Goal: Task Accomplishment & Management: Manage account settings

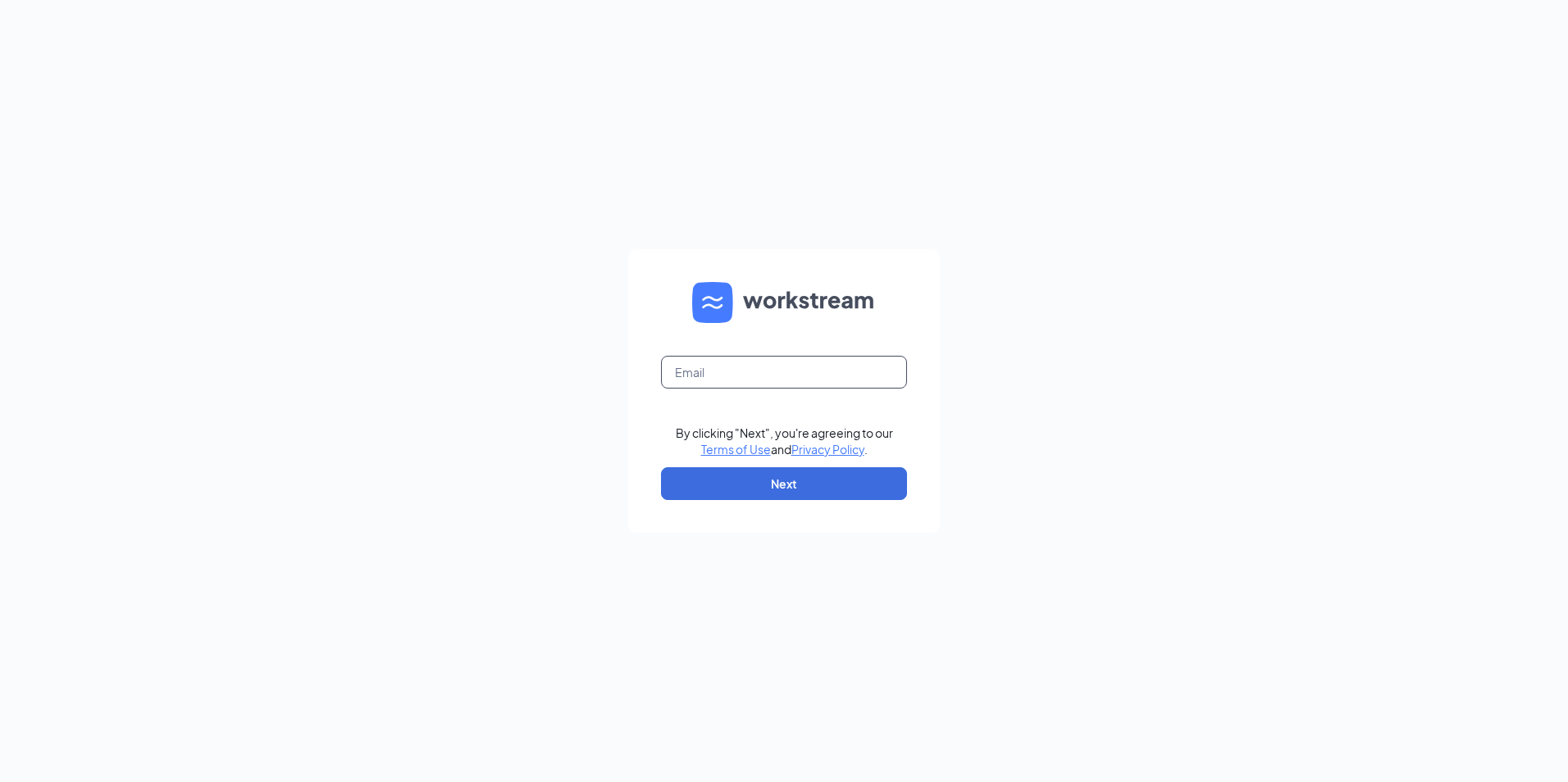
click at [857, 367] on input "text" at bounding box center [784, 372] width 246 height 33
type input "[EMAIL_ADDRESS][DOMAIN_NAME]"
click at [806, 485] on button "Next" at bounding box center [784, 483] width 246 height 33
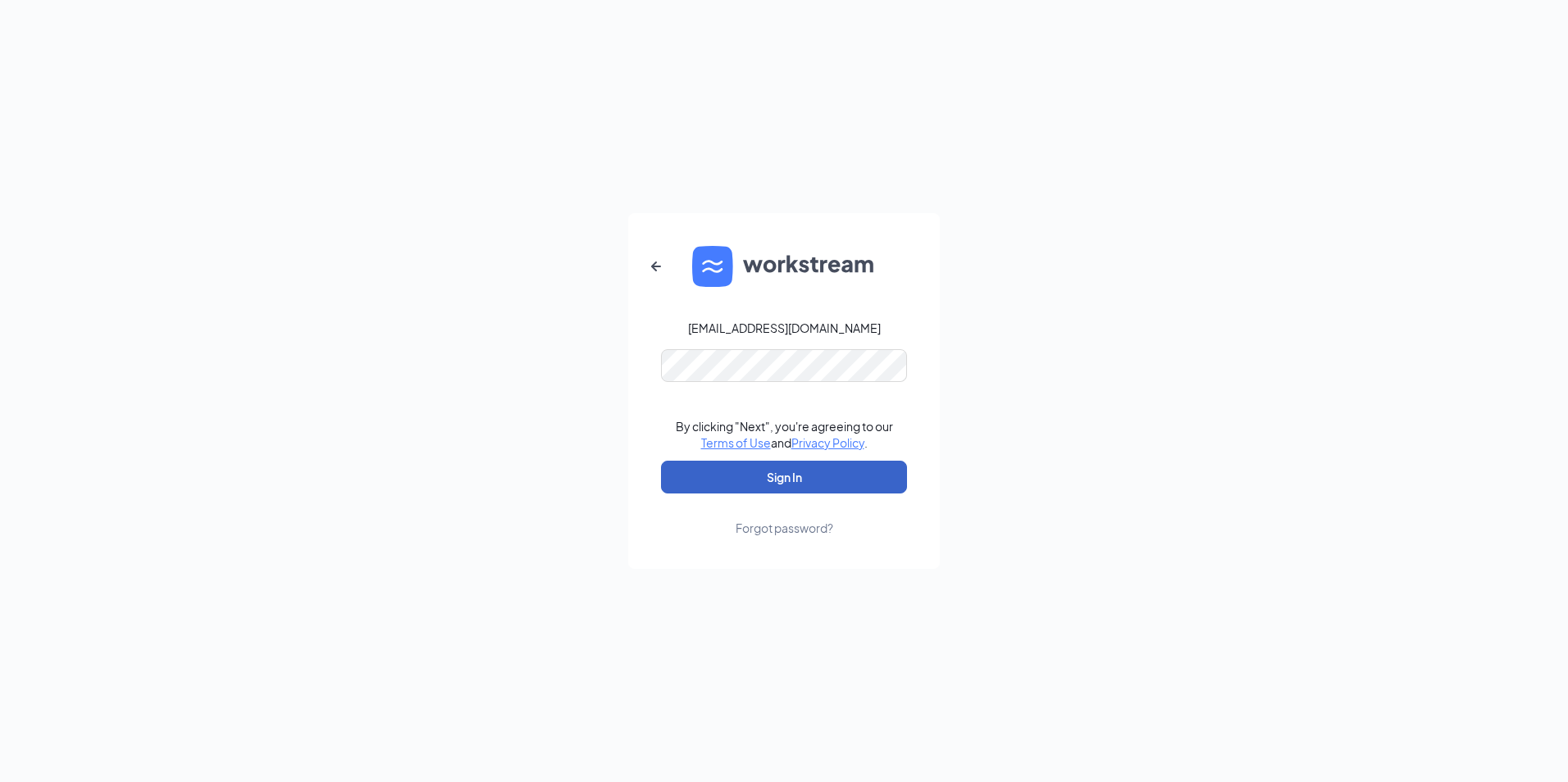
click at [871, 478] on button "Sign In" at bounding box center [784, 477] width 246 height 33
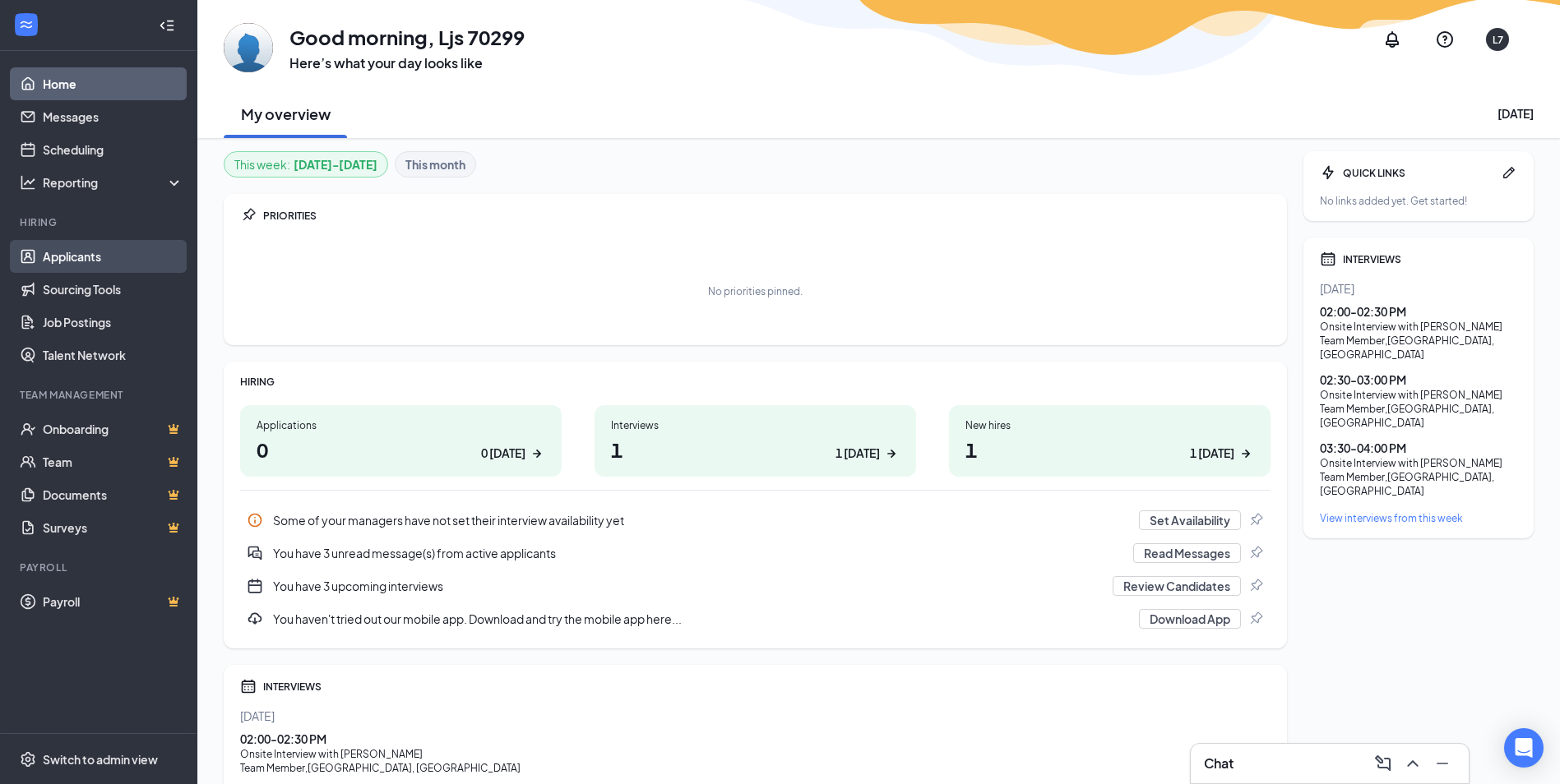
click at [126, 248] on link "Applicants" at bounding box center [113, 257] width 140 height 33
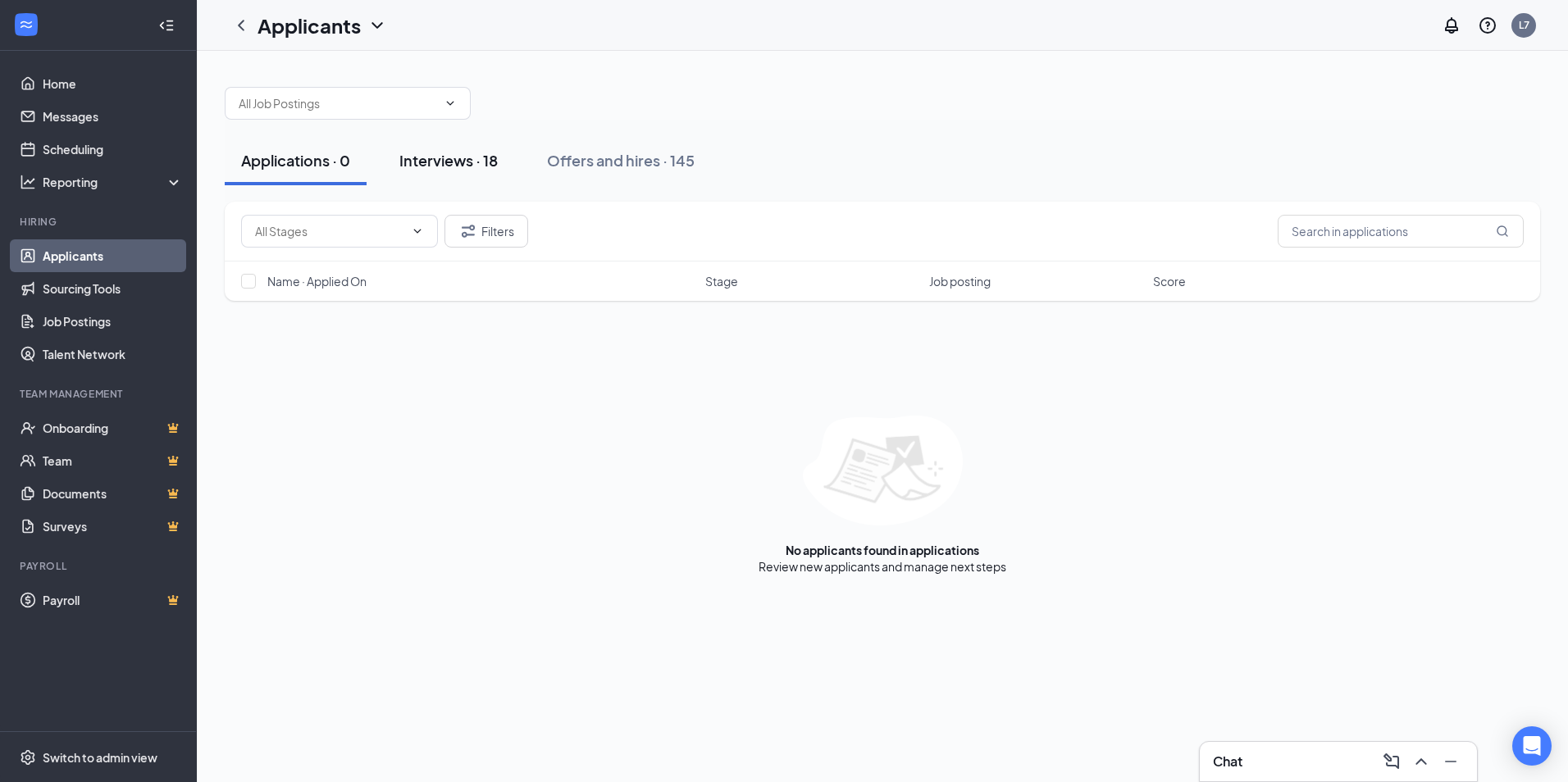
click at [452, 158] on div "Interviews · 18" at bounding box center [449, 160] width 98 height 21
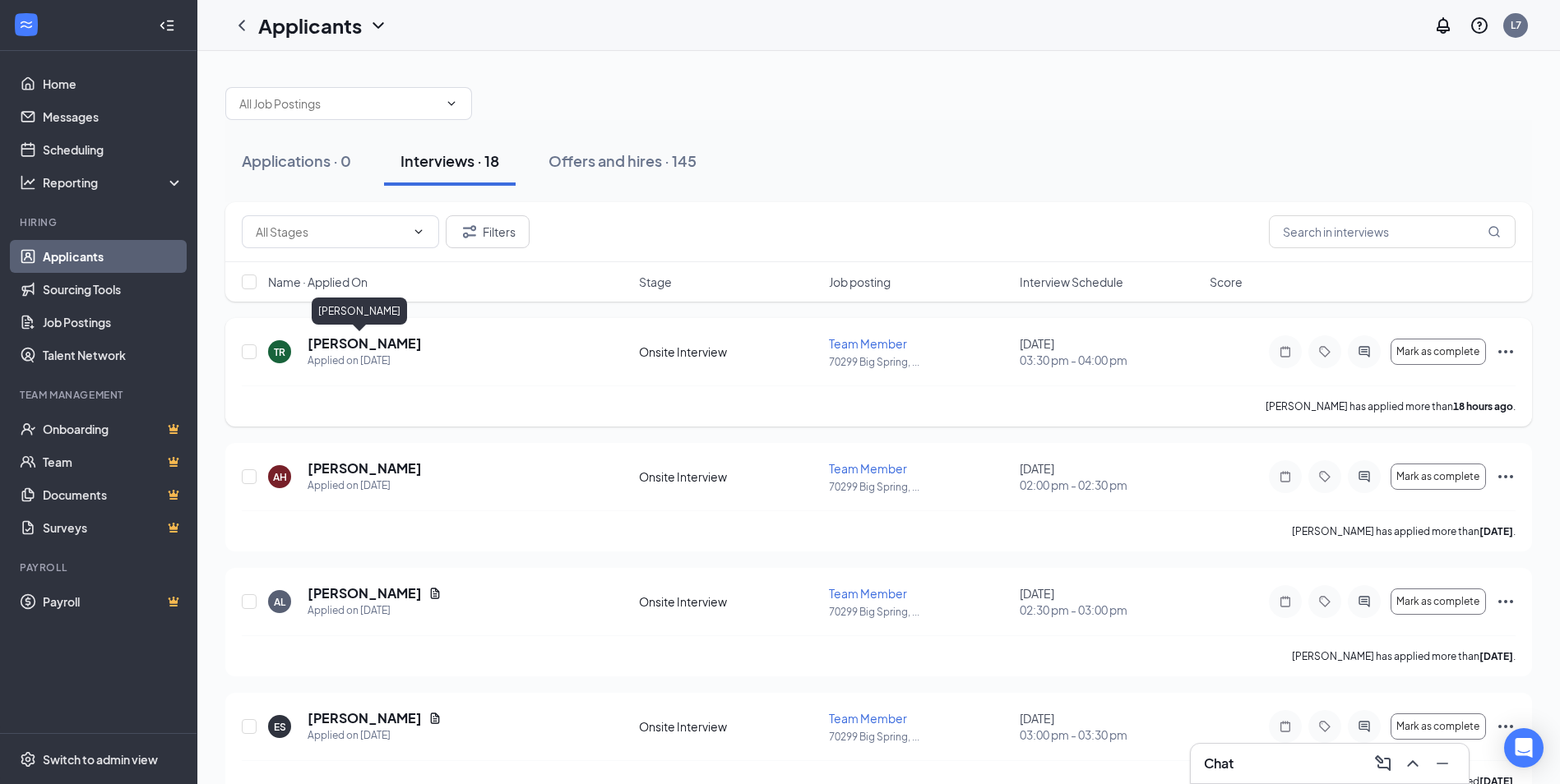
click at [340, 343] on h5 "Thomas Rios" at bounding box center [365, 343] width 114 height 18
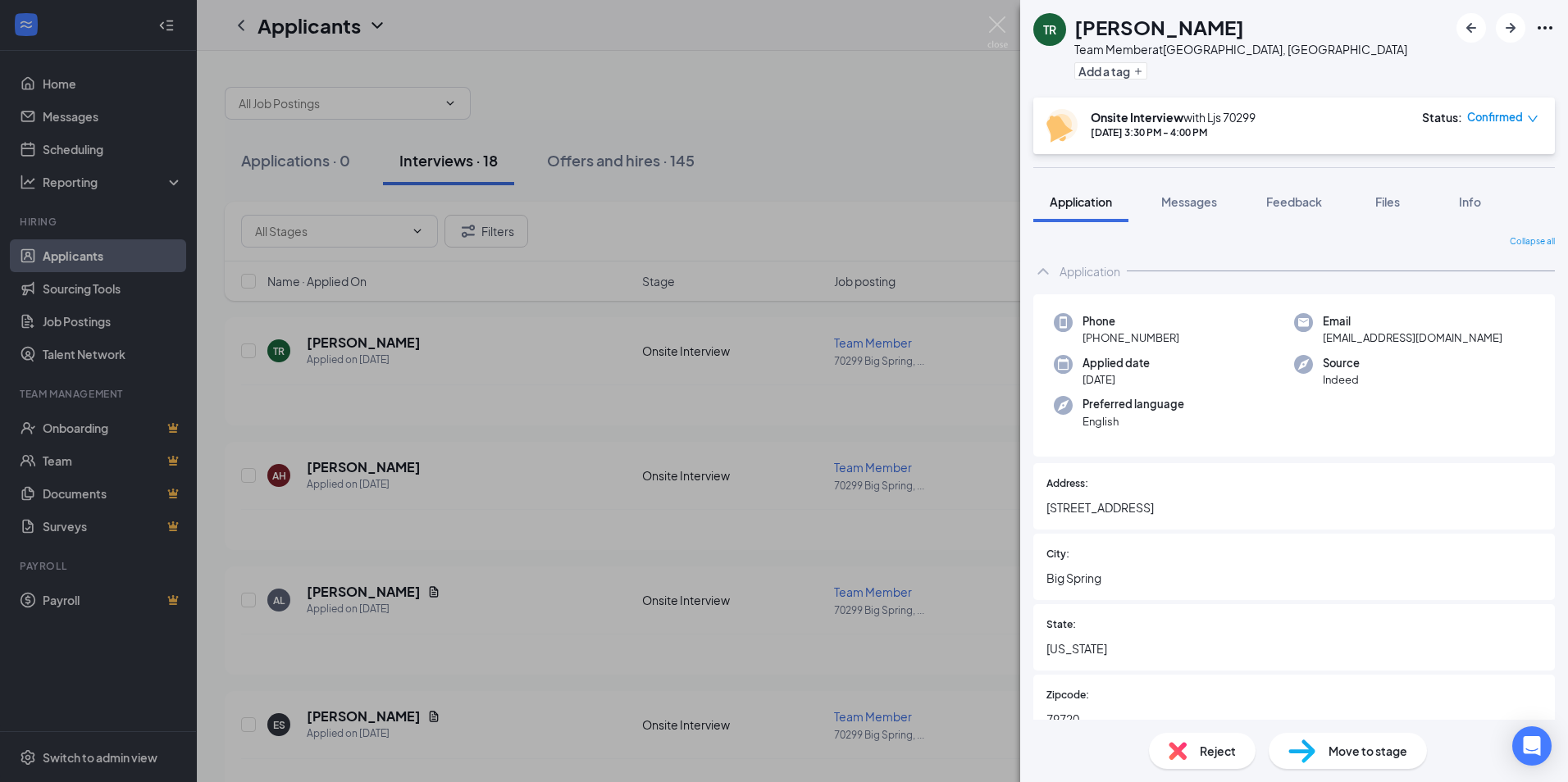
click at [1366, 751] on span "Move to stage" at bounding box center [1368, 751] width 78 height 18
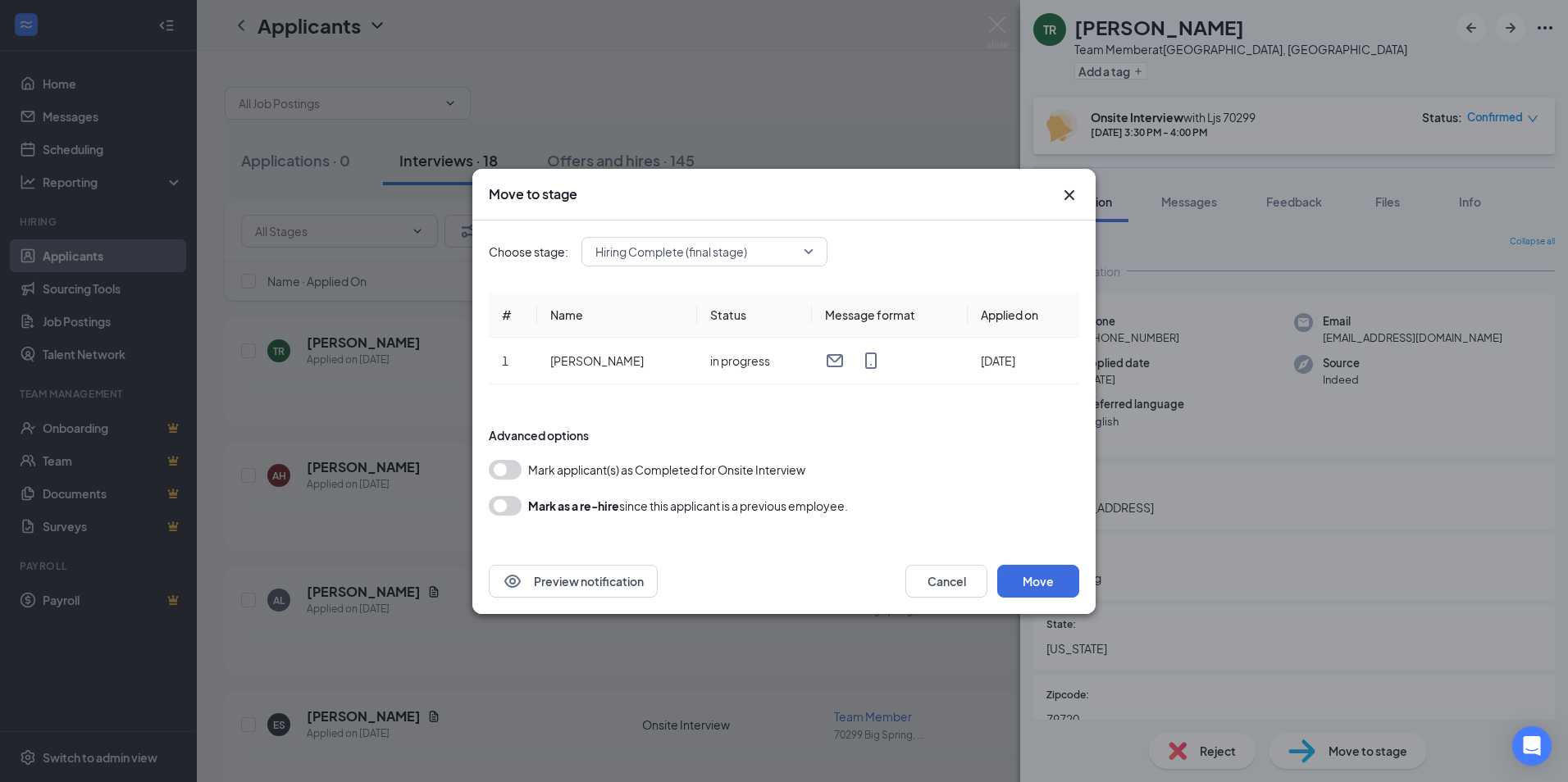
click at [501, 473] on button "button" at bounding box center [505, 470] width 33 height 20
click at [1033, 583] on button "Move" at bounding box center [1038, 581] width 82 height 33
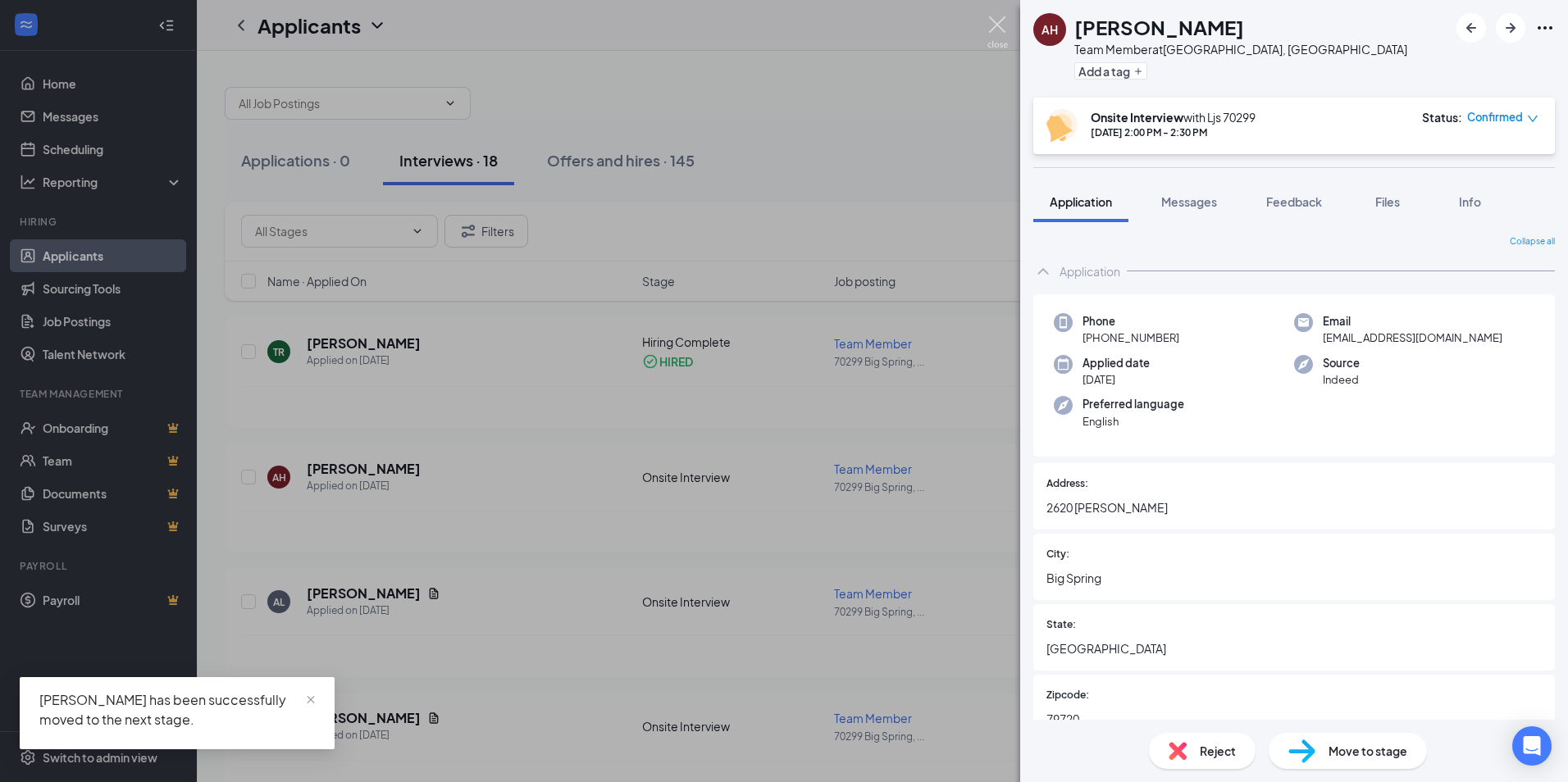
click at [989, 21] on img at bounding box center [997, 32] width 21 height 32
